Goal: Task Accomplishment & Management: Manage account settings

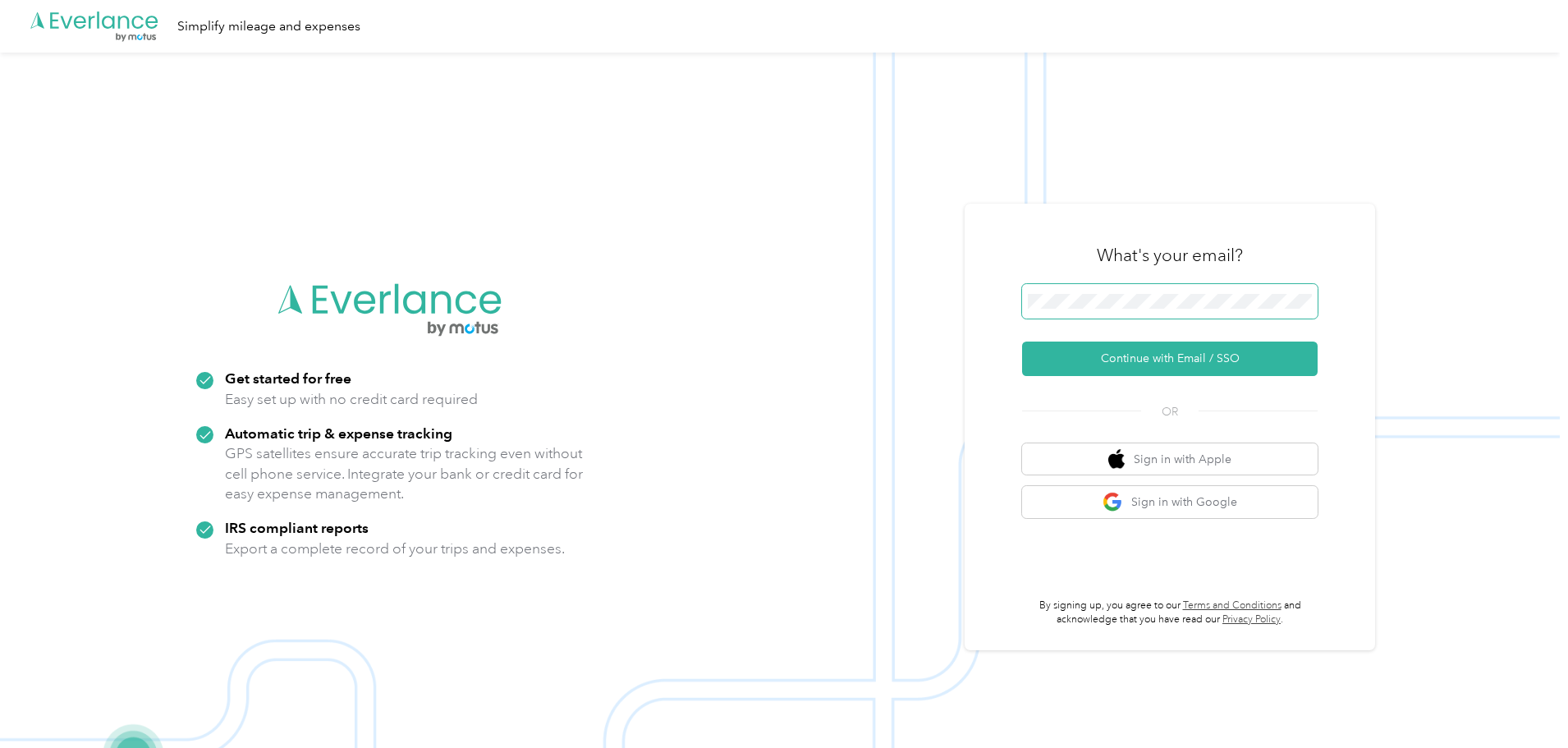
click at [1174, 318] on span at bounding box center [1170, 301] width 295 height 34
click at [1173, 311] on span at bounding box center [1170, 301] width 295 height 34
click at [1089, 359] on button "Continue with Email / SSO" at bounding box center [1170, 359] width 295 height 34
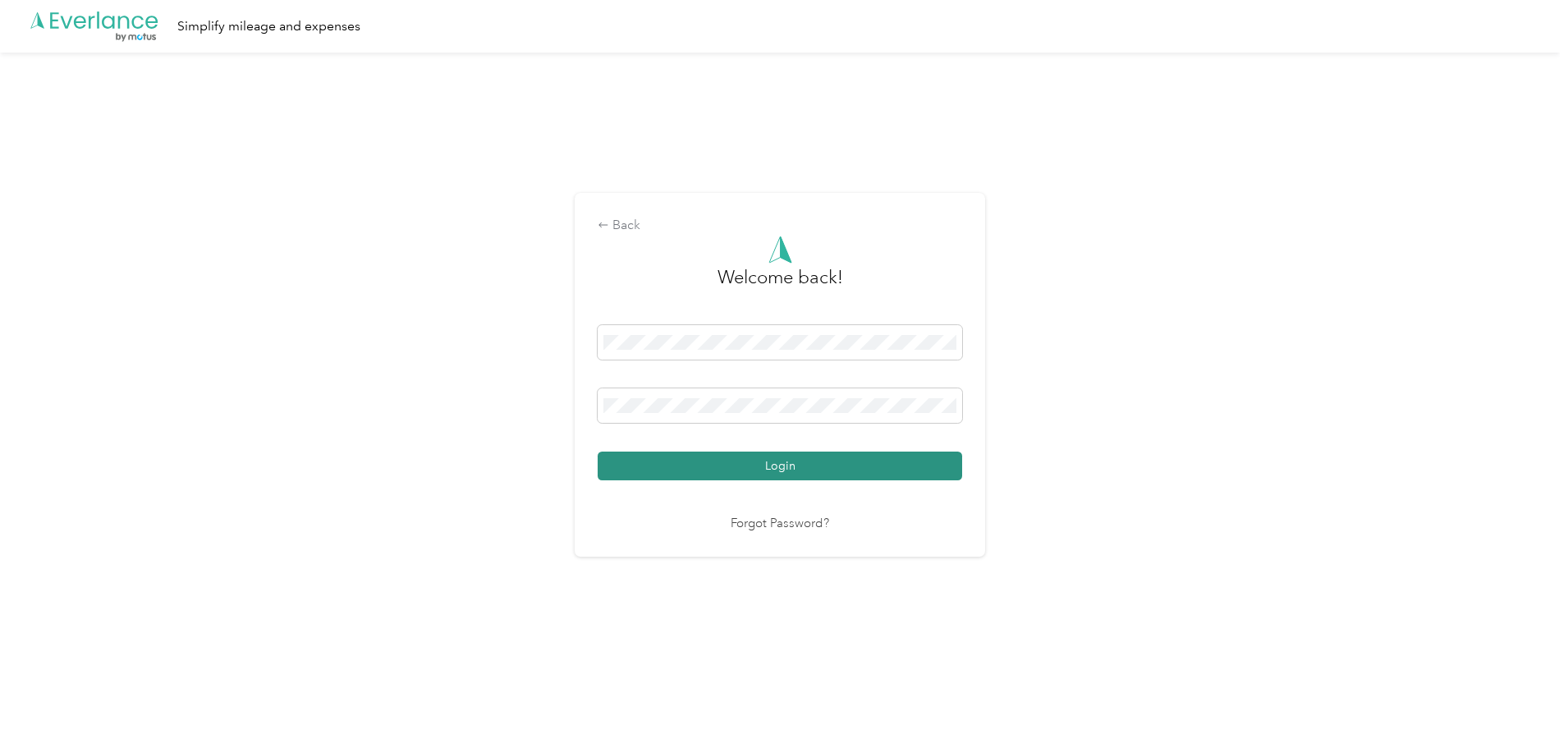
drag, startPoint x: 651, startPoint y: 484, endPoint x: 652, endPoint y: 452, distance: 32.0
click at [651, 481] on div "Welcome back! Login Forgot Password?" at bounding box center [779, 384] width 365 height 298
click at [652, 452] on button "Login" at bounding box center [779, 465] width 365 height 28
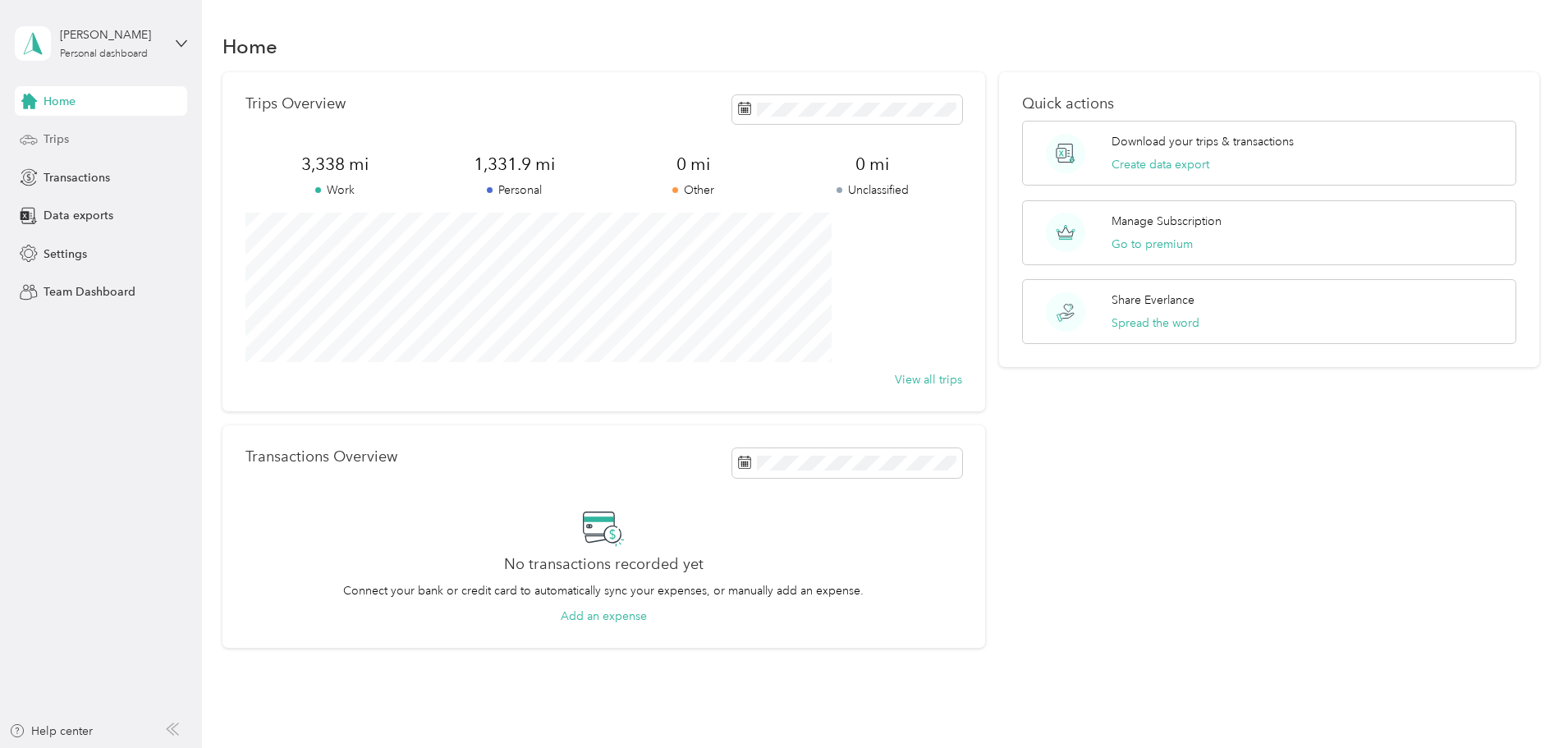
drag, startPoint x: 151, startPoint y: 155, endPoint x: 153, endPoint y: 146, distance: 9.2
click at [154, 147] on div "Home Trips Transactions Data exports Settings Team Dashboard" at bounding box center [100, 196] width 173 height 221
click at [154, 146] on div "Trips" at bounding box center [100, 139] width 173 height 29
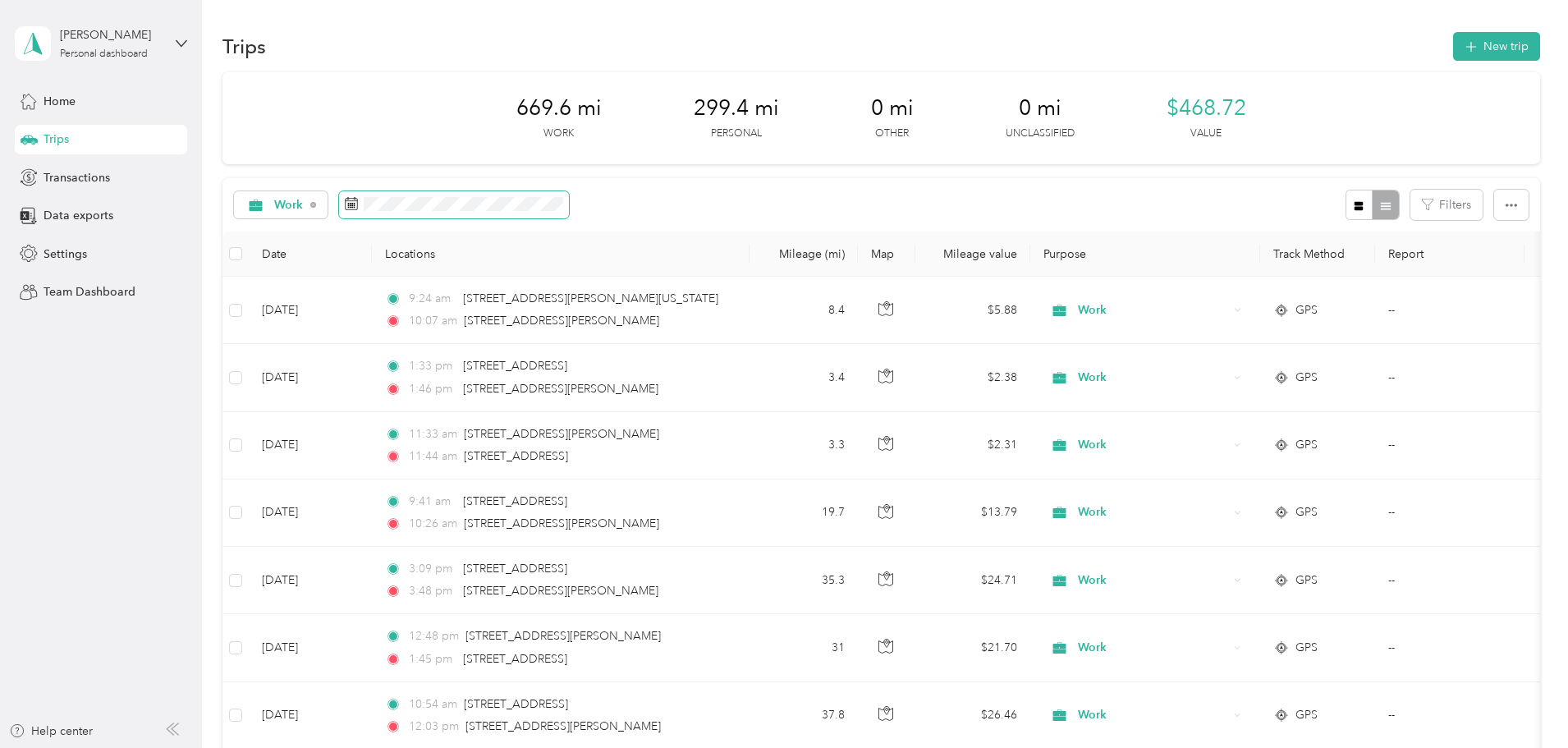
click at [517, 216] on span at bounding box center [454, 205] width 230 height 28
click at [518, 212] on span at bounding box center [454, 205] width 230 height 28
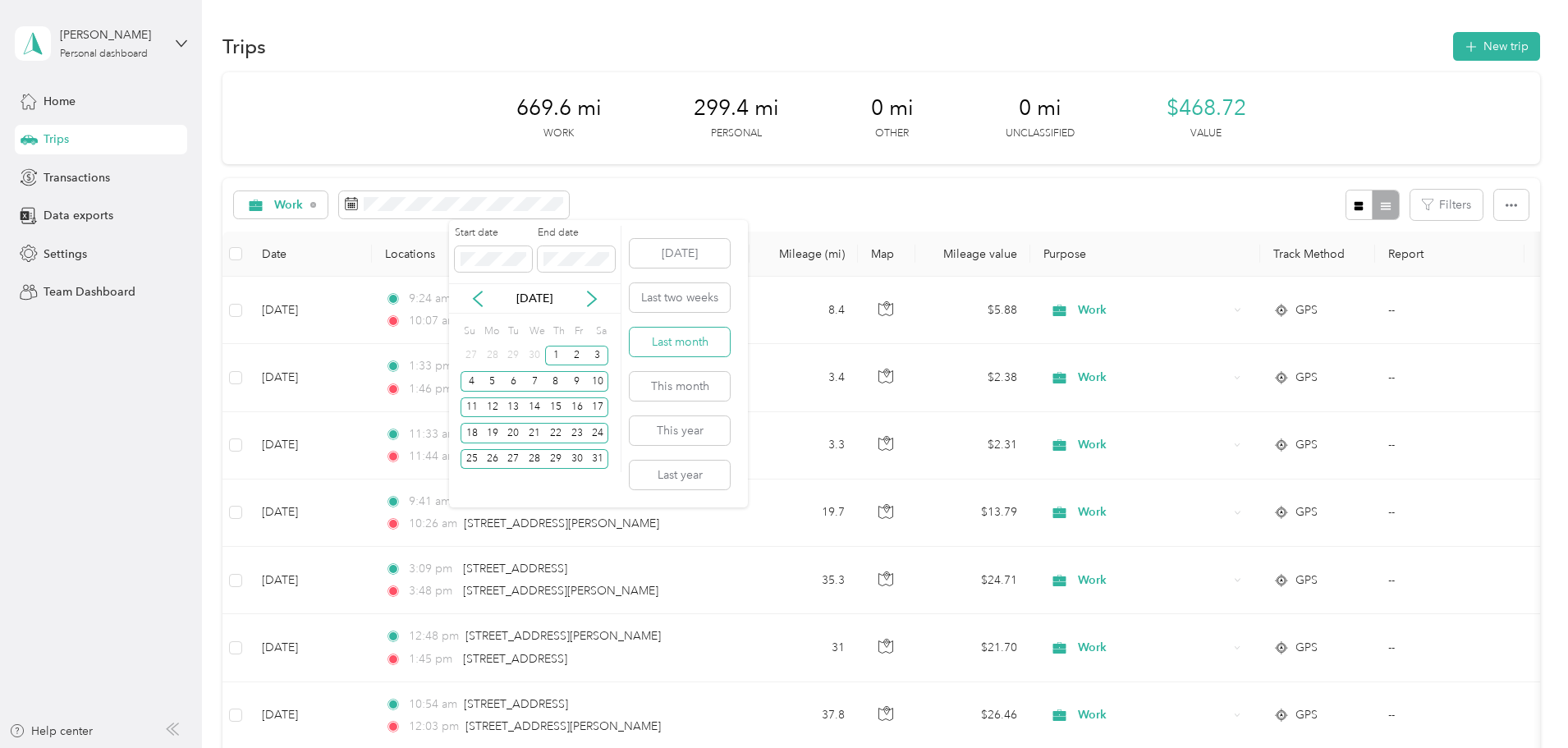
click at [688, 338] on button "Last month" at bounding box center [680, 342] width 100 height 28
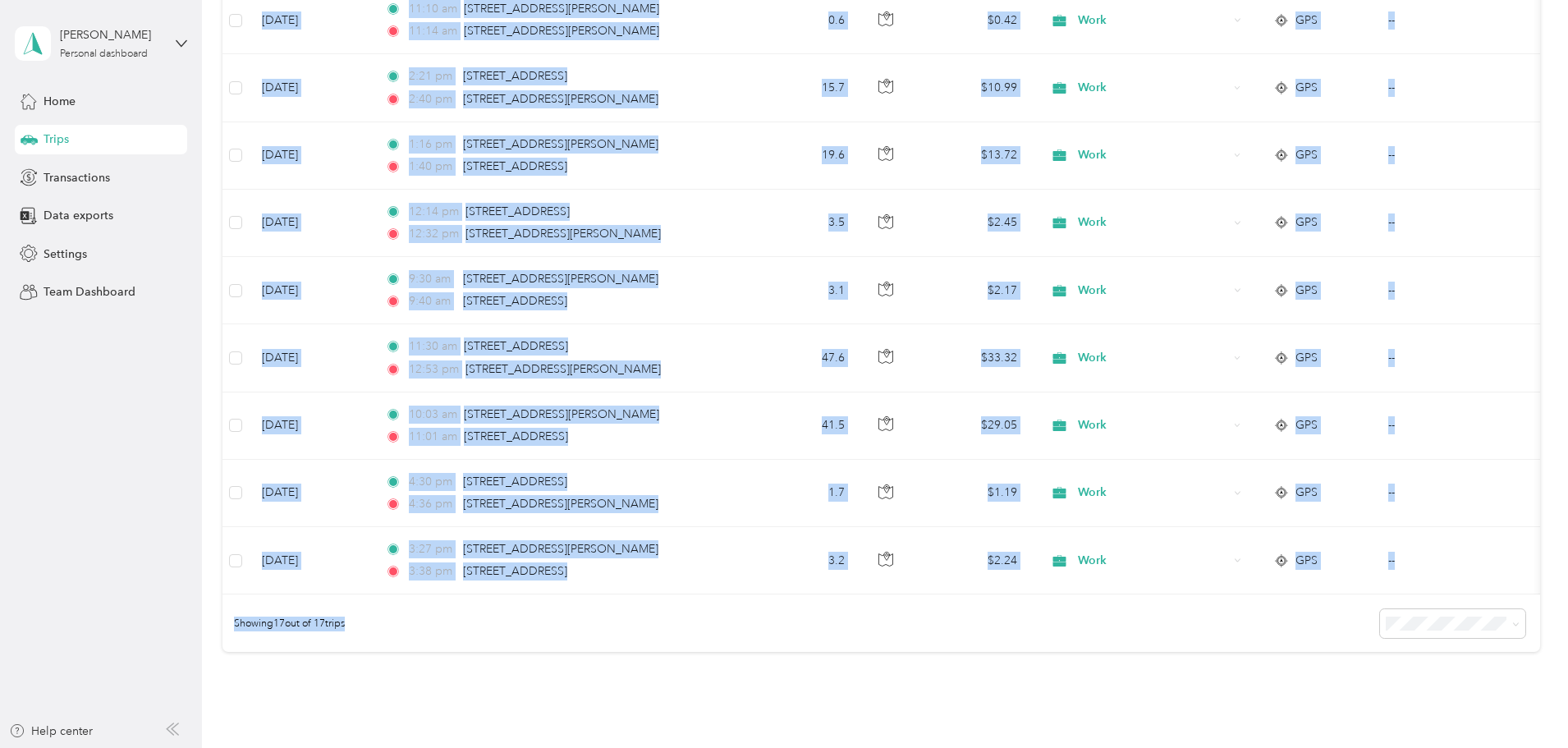
scroll to position [974, 0]
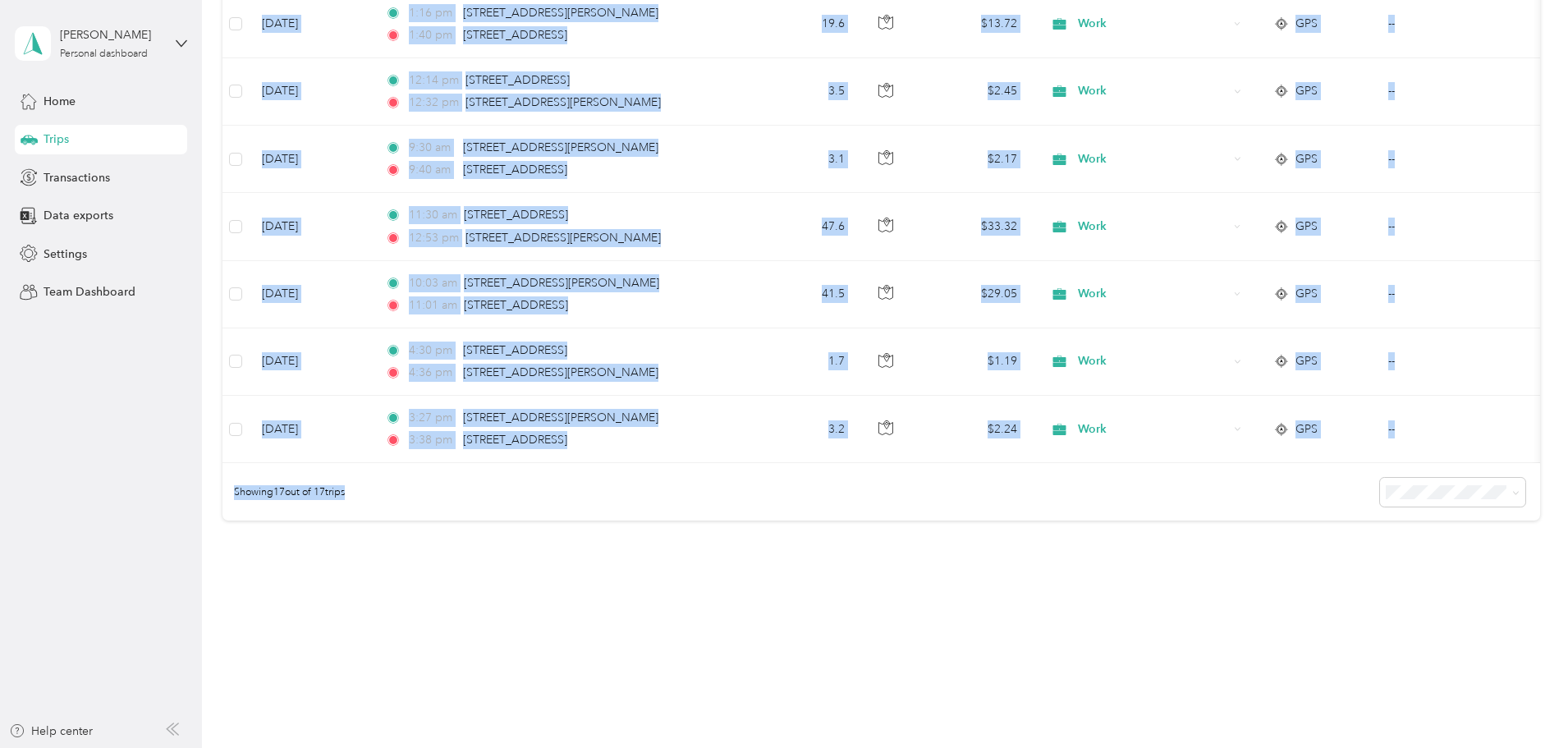
drag, startPoint x: 453, startPoint y: 88, endPoint x: 1475, endPoint y: 493, distance: 1099.3
